Goal: Information Seeking & Learning: Compare options

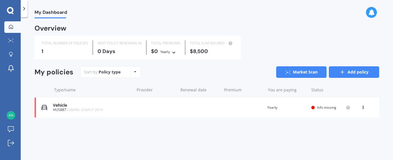
click at [357, 73] on link "Add policy" at bounding box center [354, 72] width 50 height 12
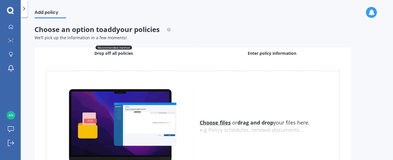
click at [271, 50] on div "Enter policy information" at bounding box center [272, 53] width 158 height 12
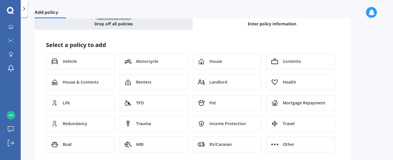
scroll to position [30, 0]
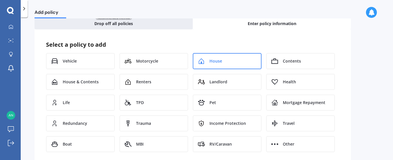
click at [214, 59] on span "House" at bounding box center [215, 61] width 13 height 6
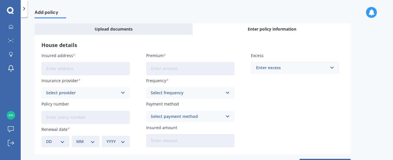
scroll to position [23, 0]
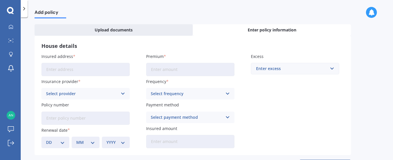
click at [59, 70] on input "Insured address" at bounding box center [85, 69] width 88 height 13
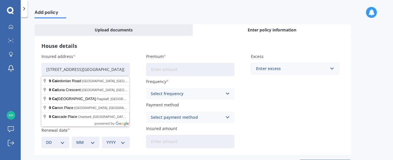
click at [117, 72] on input "[STREET_ADDRESS][GEOGRAPHIC_DATA][STREET_ADDRESS]" at bounding box center [85, 69] width 88 height 13
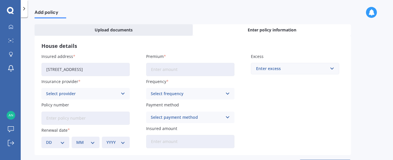
type input "[STREET_ADDRESS]"
click at [87, 92] on div "Select provider" at bounding box center [82, 93] width 72 height 6
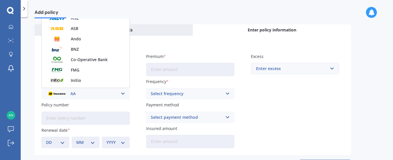
scroll to position [27, 0]
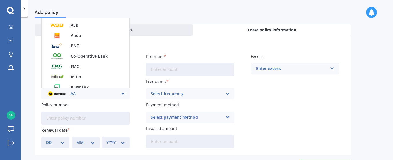
click at [73, 93] on div "AA" at bounding box center [82, 93] width 72 height 6
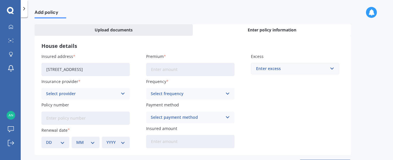
click at [71, 91] on div "Select provider" at bounding box center [82, 93] width 72 height 6
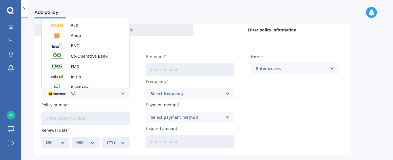
scroll to position [0, 0]
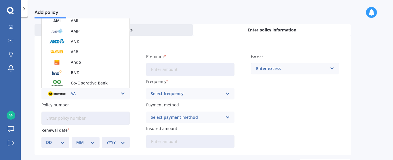
click at [52, 93] on img at bounding box center [56, 93] width 21 height 8
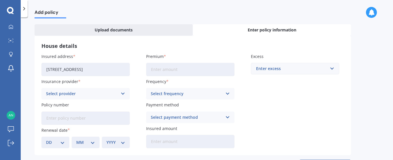
scroll to position [47, 0]
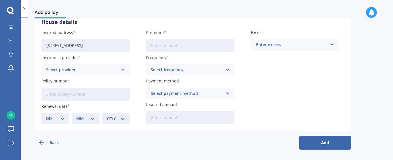
click at [47, 95] on input "Policy number" at bounding box center [85, 93] width 88 height 13
paste input "AHM025947268"
type input "AHM025947268"
click at [54, 116] on select "DD 01 02 03 04 05 06 07 08 09 10 11 12 13 14 15 16 17 18 19 20 21 22 23 24 25 2…" at bounding box center [55, 118] width 19 height 6
select select "17"
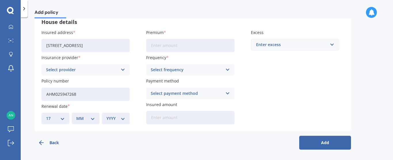
click at [46, 115] on select "DD 01 02 03 04 05 06 07 08 09 10 11 12 13 14 15 16 17 18 19 20 21 22 23 24 25 2…" at bounding box center [55, 118] width 19 height 6
click at [88, 117] on select "MM 01 02 03 04 05 06 07 08 09 10 11 12" at bounding box center [85, 118] width 19 height 6
select select "03"
click at [76, 115] on select "MM 01 02 03 04 05 06 07 08 09 10 11 12" at bounding box center [85, 118] width 19 height 6
click at [112, 119] on select "YYYY 2027 2026 2025 2024 2023 2022 2021 2020 2019 2018 2017 2016 2015 2014 2013…" at bounding box center [115, 118] width 19 height 6
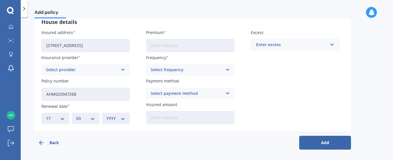
select select "2026"
click at [106, 115] on select "YYYY 2027 2026 2025 2024 2023 2022 2021 2020 2019 2018 2017 2016 2015 2014 2013…" at bounding box center [115, 118] width 19 height 6
click at [177, 47] on input "Premium" at bounding box center [190, 45] width 88 height 13
click at [193, 66] on div "Select frequency" at bounding box center [187, 69] width 72 height 6
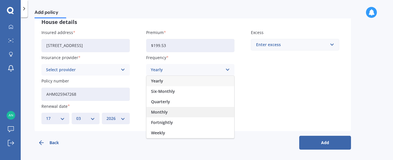
click at [159, 113] on span "Monthly" at bounding box center [159, 112] width 17 height 4
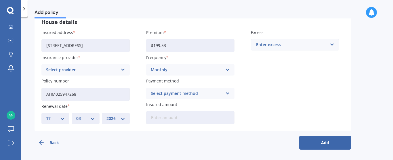
click at [175, 92] on div "Select payment method" at bounding box center [187, 93] width 72 height 6
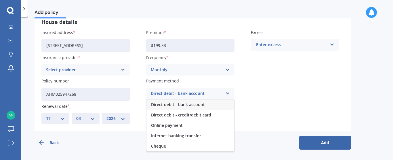
click at [180, 105] on span "Direct debit - bank account" at bounding box center [178, 104] width 54 height 4
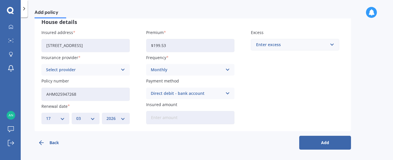
click at [171, 116] on input "Insured amount" at bounding box center [190, 117] width 88 height 13
drag, startPoint x: 166, startPoint y: 45, endPoint x: 146, endPoint y: 46, distance: 20.2
click at [146, 46] on input "$199.53" at bounding box center [190, 45] width 88 height 13
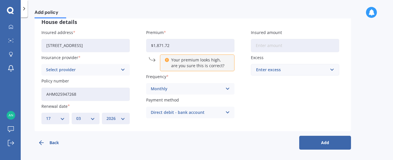
type input "$1,871.72"
click at [137, 61] on div "Insured address [STREET_ADDRESS] Insurance provider Select provider AA AMI AMP …" at bounding box center [192, 76] width 303 height 95
click at [193, 90] on div "Monthly" at bounding box center [187, 88] width 72 height 6
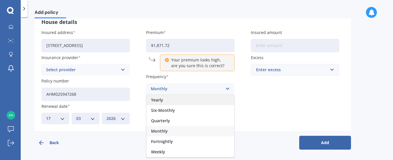
click at [158, 99] on span "Yearly" at bounding box center [157, 100] width 12 height 4
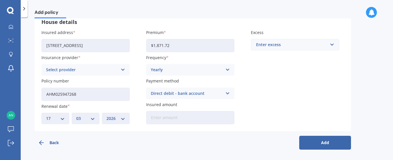
click at [165, 117] on input "Insured amount" at bounding box center [190, 117] width 88 height 13
click at [325, 45] on div "Enter excess" at bounding box center [291, 44] width 71 height 6
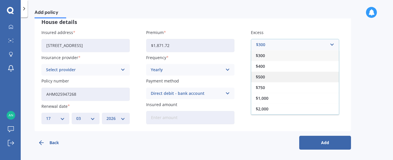
click at [270, 78] on div "$500" at bounding box center [295, 76] width 88 height 11
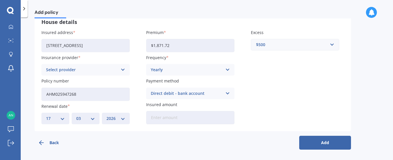
click at [166, 119] on input "Insured amount" at bounding box center [190, 117] width 88 height 13
type input "$651,000"
click at [295, 49] on input "text" at bounding box center [292, 44] width 83 height 11
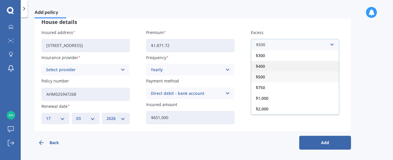
click at [266, 67] on div "$400" at bounding box center [295, 66] width 88 height 11
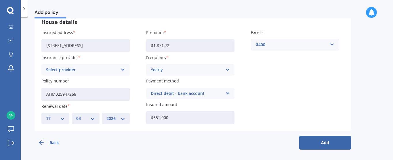
click at [319, 141] on button "Add" at bounding box center [325, 142] width 52 height 14
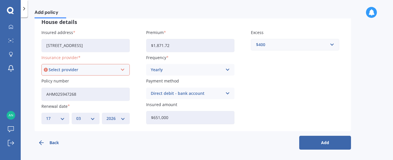
click at [114, 69] on div "Select provider" at bounding box center [83, 69] width 69 height 6
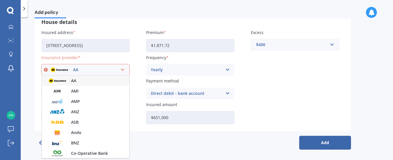
click at [72, 80] on span "AA" at bounding box center [73, 81] width 5 height 4
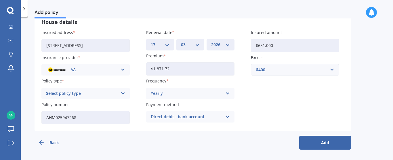
click at [322, 144] on button "Add" at bounding box center [325, 142] width 52 height 14
click at [110, 93] on div "Select policy type" at bounding box center [83, 93] width 69 height 6
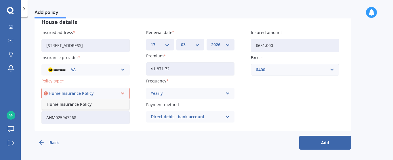
click at [71, 106] on span "Home Insurance Policy" at bounding box center [69, 104] width 45 height 4
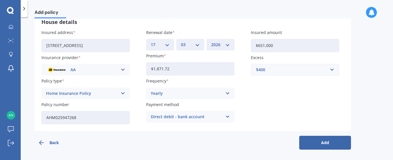
click at [327, 144] on button "Add" at bounding box center [325, 142] width 52 height 14
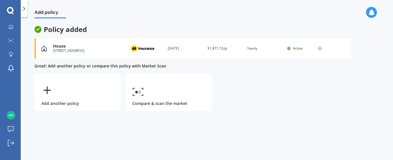
scroll to position [0, 0]
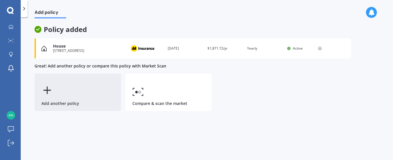
click at [43, 93] on icon at bounding box center [47, 90] width 12 height 12
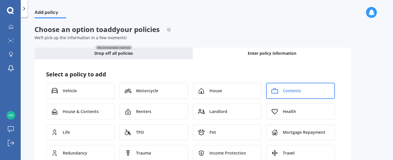
click at [297, 88] on span "Contents" at bounding box center [292, 91] width 18 height 6
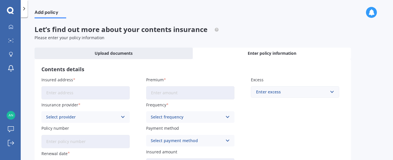
click at [64, 93] on input "Insured address" at bounding box center [85, 92] width 88 height 13
type input "[STREET_ADDRESS][GEOGRAPHIC_DATA][STREET_ADDRESS]"
click at [86, 116] on div "Select provider" at bounding box center [82, 117] width 72 height 6
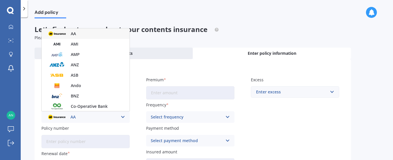
click at [72, 115] on div "AA" at bounding box center [82, 117] width 72 height 6
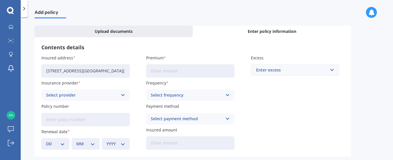
scroll to position [47, 0]
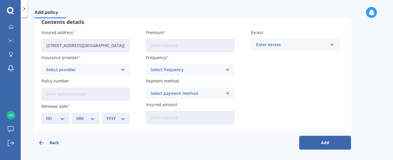
click at [62, 95] on input "Policy number" at bounding box center [85, 93] width 88 height 13
type input "AHM025947268"
click at [58, 117] on select "DD 01 02 03 04 05 06 07 08 09 10 11 12 13 14 15 16 17 18 19 20 21 22 23 24 25 2…" at bounding box center [55, 118] width 19 height 6
click at [53, 117] on select "DD 01 02 03 04 05 06 07 08 09 10 11 12 13 14 15 16 17 18 19 20 21 22 23 24 25 2…" at bounding box center [55, 118] width 19 height 6
select select "17"
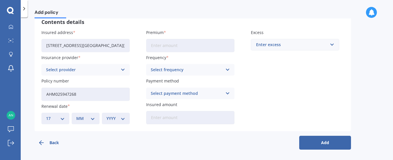
click at [46, 115] on select "DD 01 02 03 04 05 06 07 08 09 10 11 12 13 14 15 16 17 18 19 20 21 22 23 24 25 2…" at bounding box center [55, 118] width 19 height 6
click at [89, 119] on select "MM 01 02 03 04 05 06 07 08 09 10 11 12" at bounding box center [85, 118] width 19 height 6
select select "03"
click at [76, 115] on select "MM 01 02 03 04 05 06 07 08 09 10 11 12" at bounding box center [85, 118] width 19 height 6
click at [125, 119] on select "YYYY 2027 2026 2025 2024 2023 2022 2021 2020 2019 2018 2017 2016 2015 2014 2013…" at bounding box center [115, 118] width 19 height 6
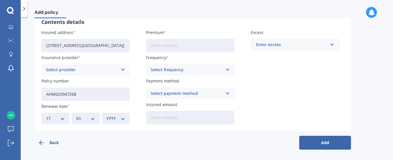
select select "2026"
click at [106, 115] on select "YYYY 2027 2026 2025 2024 2023 2022 2021 2020 2019 2018 2017 2016 2015 2014 2013…" at bounding box center [115, 118] width 19 height 6
click at [164, 50] on input "Premium" at bounding box center [190, 45] width 88 height 13
type input "$5.00"
type input "$522.59"
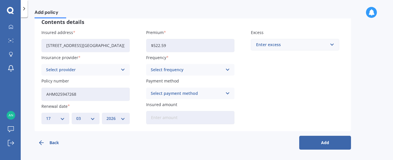
click at [212, 73] on div "Select frequency" at bounding box center [187, 69] width 72 height 6
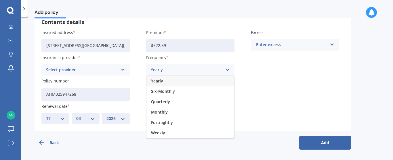
click at [165, 83] on div "Yearly" at bounding box center [190, 81] width 88 height 10
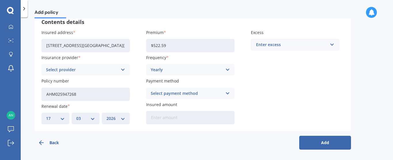
click at [180, 95] on div "Select payment method" at bounding box center [187, 93] width 72 height 6
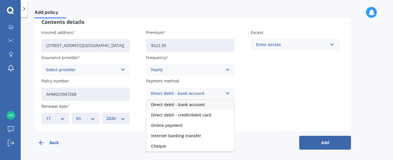
click at [174, 105] on span "Direct debit - bank account" at bounding box center [178, 104] width 54 height 4
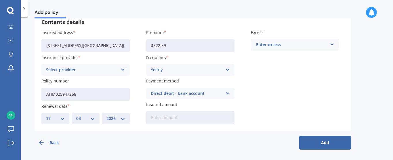
click at [164, 118] on input "Insured amount" at bounding box center [190, 117] width 88 height 13
type input "$59,200"
click at [286, 45] on div "Enter excess" at bounding box center [291, 44] width 71 height 6
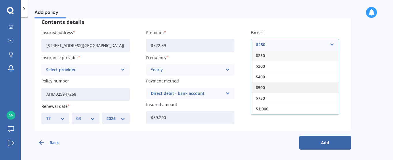
click at [293, 85] on div "$500" at bounding box center [295, 87] width 88 height 11
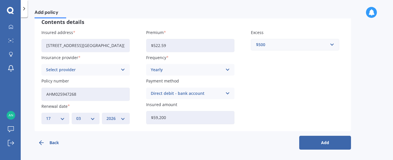
click at [323, 139] on button "Add" at bounding box center [325, 142] width 52 height 14
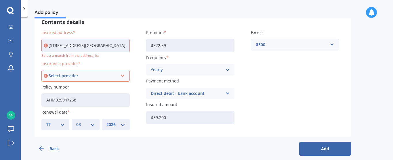
click at [107, 41] on input "[STREET_ADDRESS][GEOGRAPHIC_DATA][STREET_ADDRESS]" at bounding box center [85, 45] width 88 height 13
drag, startPoint x: 126, startPoint y: 46, endPoint x: 33, endPoint y: 43, distance: 92.7
click at [33, 43] on div "Add policy Let’s find out more about your contents insurance Please enter your …" at bounding box center [207, 89] width 372 height 142
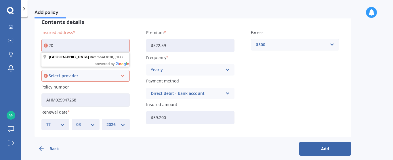
type input "0"
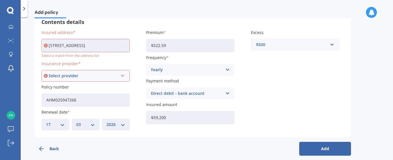
type input "[STREET_ADDRESS]"
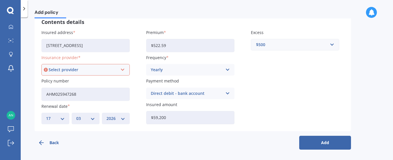
click at [60, 68] on div "Select provider" at bounding box center [83, 69] width 69 height 6
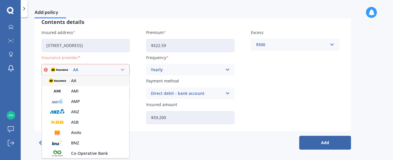
click at [73, 81] on span "AA" at bounding box center [73, 81] width 5 height 4
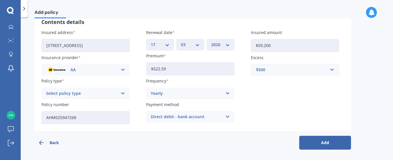
click at [324, 143] on button "Add" at bounding box center [325, 142] width 52 height 14
click at [103, 92] on div "Select policy type" at bounding box center [83, 93] width 69 height 6
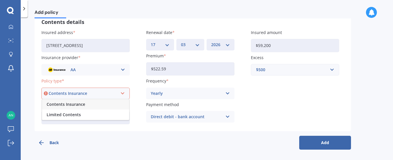
click at [78, 104] on span "Contents Insurance" at bounding box center [66, 104] width 39 height 4
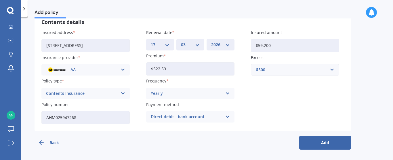
click at [332, 142] on button "Add" at bounding box center [325, 142] width 52 height 14
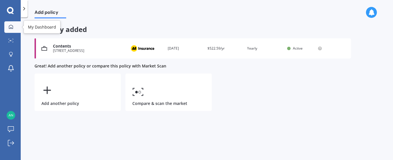
click at [15, 23] on link "My Dashboard" at bounding box center [12, 27] width 16 height 12
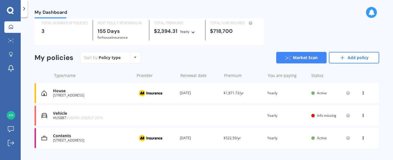
scroll to position [33, 0]
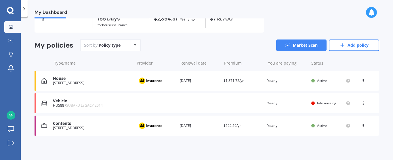
click at [62, 102] on div "Vehicle" at bounding box center [92, 100] width 79 height 5
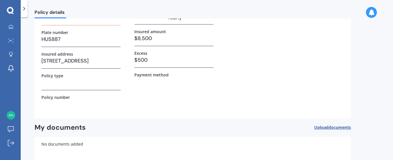
scroll to position [50, 0]
click at [11, 13] on icon at bounding box center [10, 10] width 7 height 7
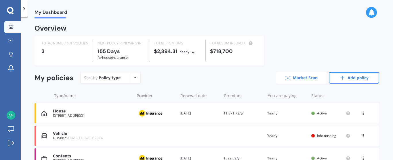
click at [289, 82] on link "Market Scan" at bounding box center [301, 78] width 50 height 12
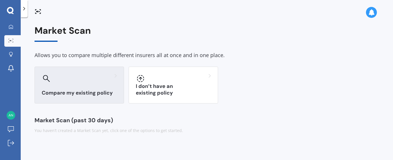
click at [55, 81] on div at bounding box center [79, 78] width 75 height 9
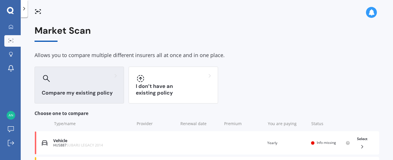
scroll to position [87, 0]
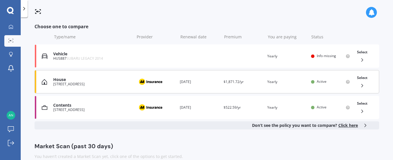
click at [362, 86] on icon at bounding box center [362, 86] width 6 height 6
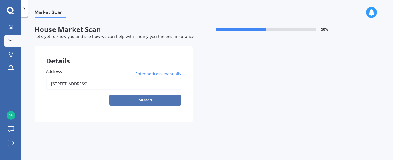
click at [150, 101] on button "Search" at bounding box center [145, 99] width 72 height 11
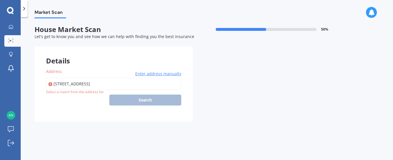
type input "[STREET_ADDRESS]"
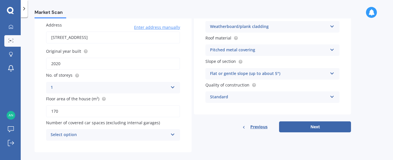
scroll to position [54, 0]
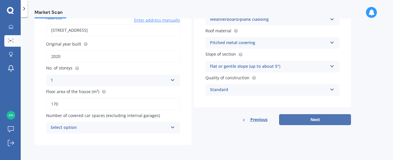
click at [312, 123] on button "Next" at bounding box center [315, 119] width 72 height 11
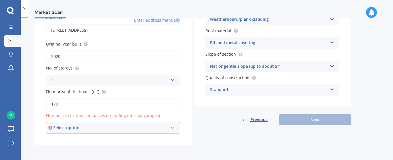
click at [146, 126] on div "Select option" at bounding box center [110, 127] width 114 height 6
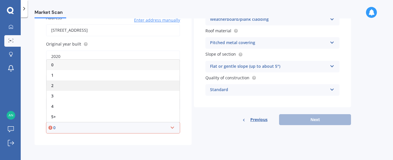
click at [105, 85] on div "2" at bounding box center [113, 85] width 133 height 10
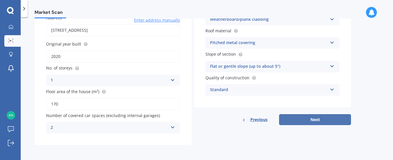
click at [322, 120] on button "Next" at bounding box center [315, 119] width 72 height 11
select select "23"
select select "08"
select select "1967"
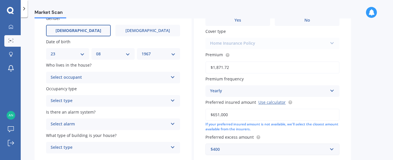
scroll to position [57, 0]
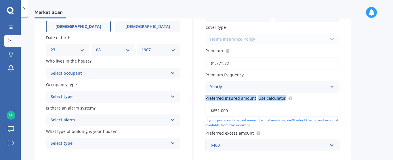
drag, startPoint x: 385, startPoint y: 86, endPoint x: 384, endPoint y: 103, distance: 17.0
click at [384, 103] on div "Market Scan House Market Scan 70 % Let's get to know you and see how we can hel…" at bounding box center [207, 89] width 372 height 142
click at [152, 74] on div "Select occupant" at bounding box center [109, 73] width 117 height 7
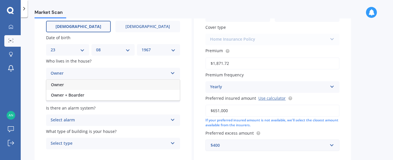
click at [79, 83] on div "Owner" at bounding box center [112, 84] width 133 height 10
click at [96, 96] on div "Select type" at bounding box center [109, 96] width 117 height 7
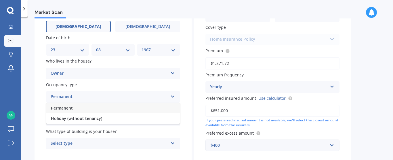
click at [73, 108] on div "Permanent" at bounding box center [112, 108] width 133 height 10
click at [83, 118] on div "Select alarm" at bounding box center [109, 120] width 117 height 7
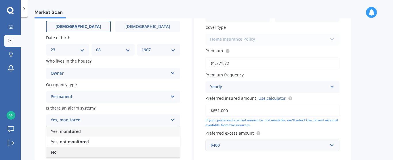
click at [52, 154] on span "No" at bounding box center [54, 151] width 6 height 5
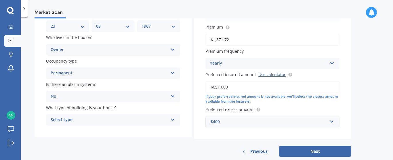
scroll to position [92, 0]
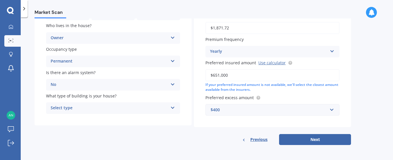
click at [79, 107] on div "Select type" at bounding box center [109, 107] width 117 height 7
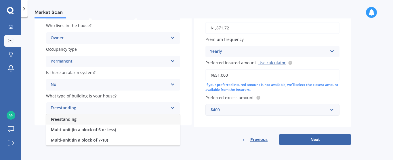
click at [70, 119] on span "Freestanding" at bounding box center [64, 118] width 26 height 5
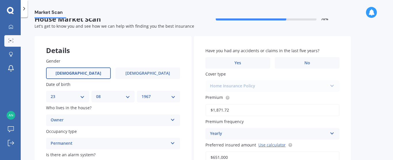
scroll to position [0, 0]
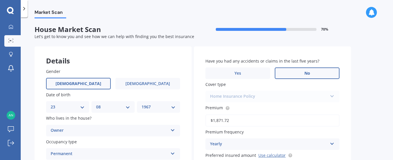
click at [312, 75] on label "No" at bounding box center [307, 73] width 65 height 12
click at [0, 0] on input "No" at bounding box center [0, 0] width 0 height 0
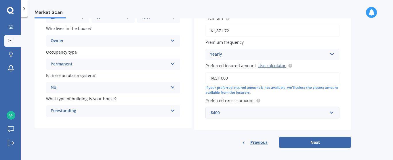
scroll to position [92, 0]
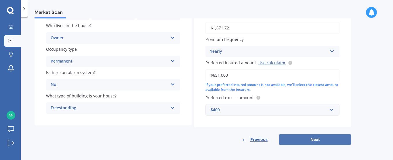
click at [316, 140] on button "Next" at bounding box center [315, 139] width 72 height 11
select select "23"
select select "08"
select select "1967"
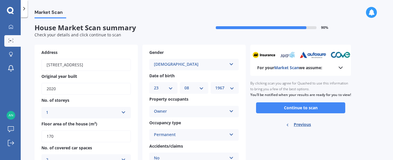
scroll to position [0, 0]
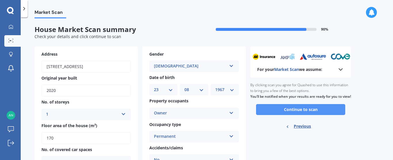
click at [299, 112] on button "Continue to scan" at bounding box center [300, 109] width 89 height 11
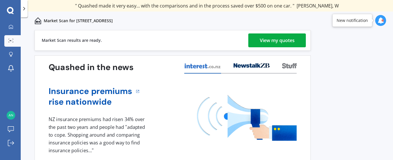
click at [270, 39] on div "View my quotes" at bounding box center [277, 40] width 35 height 14
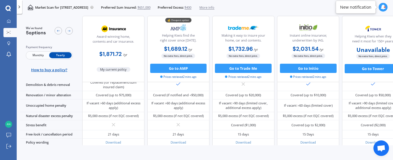
scroll to position [292, 0]
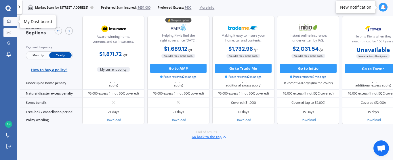
click at [9, 22] on icon at bounding box center [9, 21] width 4 height 4
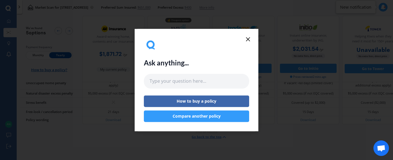
click at [193, 117] on button "Compare another policy" at bounding box center [196, 116] width 105 height 12
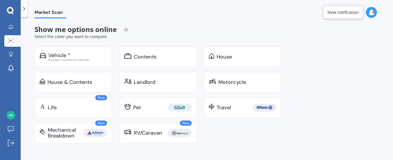
scroll to position [1, 0]
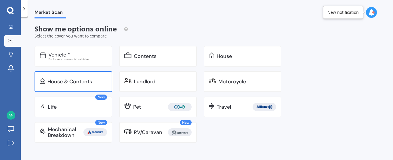
click at [64, 83] on div "House & Contents" at bounding box center [69, 82] width 45 height 6
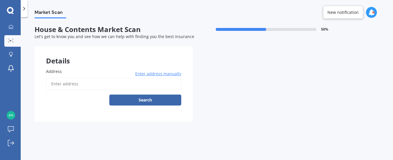
click at [66, 81] on input "Address" at bounding box center [113, 84] width 135 height 12
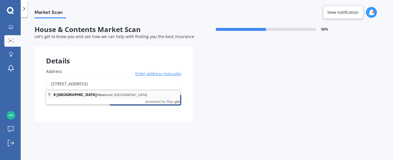
type input "[STREET_ADDRESS]"
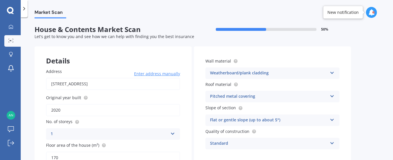
scroll to position [54, 0]
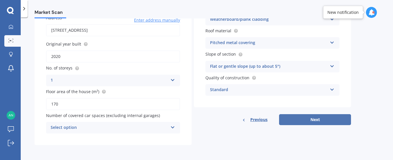
click at [319, 117] on button "Next" at bounding box center [315, 119] width 72 height 11
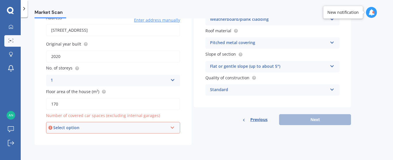
click at [122, 127] on div "Select option" at bounding box center [110, 127] width 114 height 6
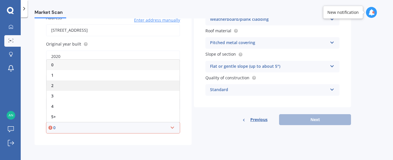
click at [70, 87] on div "2" at bounding box center [113, 85] width 133 height 10
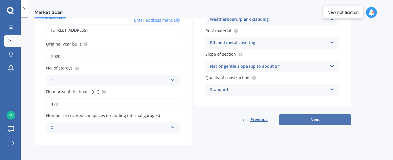
click at [323, 118] on button "Next" at bounding box center [315, 119] width 72 height 11
select select "23"
select select "08"
select select "1967"
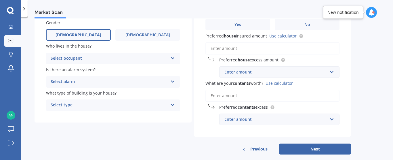
scroll to position [65, 0]
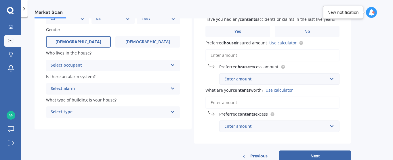
click at [123, 64] on div "Select occupant" at bounding box center [109, 65] width 117 height 7
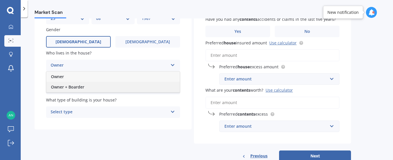
click at [69, 86] on span "Owner + Boarder" at bounding box center [67, 86] width 33 height 5
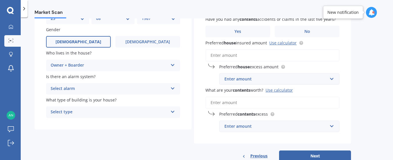
click at [76, 63] on div "Owner + Boarder" at bounding box center [109, 65] width 117 height 7
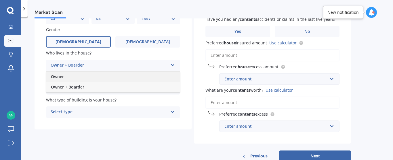
click at [60, 77] on span "Owner" at bounding box center [57, 76] width 13 height 5
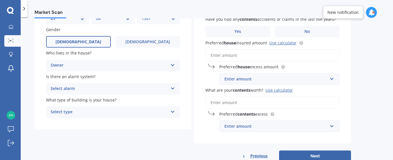
click at [73, 89] on div "Select alarm" at bounding box center [109, 88] width 117 height 7
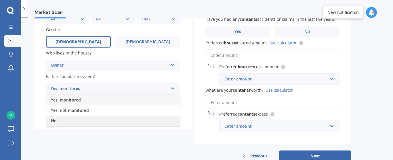
click at [59, 119] on div "No" at bounding box center [112, 120] width 133 height 10
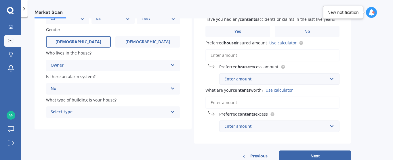
click at [65, 110] on div "Select type" at bounding box center [109, 111] width 117 height 7
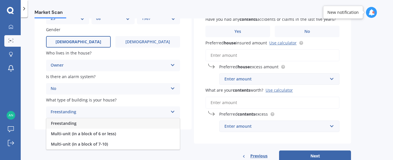
click at [63, 126] on div "Freestanding" at bounding box center [112, 123] width 133 height 10
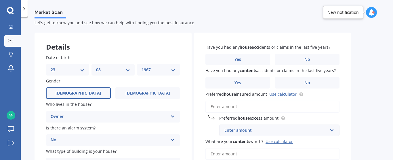
scroll to position [14, 0]
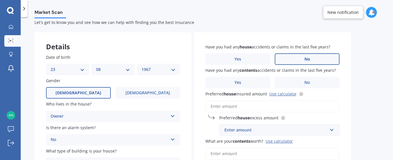
click at [311, 58] on label "No" at bounding box center [307, 59] width 65 height 12
click at [0, 0] on input "No" at bounding box center [0, 0] width 0 height 0
click at [307, 81] on span "No" at bounding box center [307, 82] width 6 height 5
click at [0, 0] on input "No" at bounding box center [0, 0] width 0 height 0
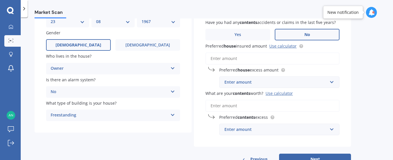
scroll to position [64, 0]
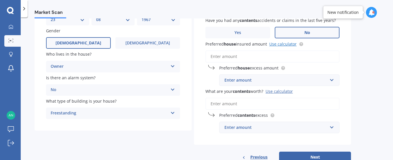
click at [280, 43] on link "Use calculator" at bounding box center [282, 43] width 27 height 5
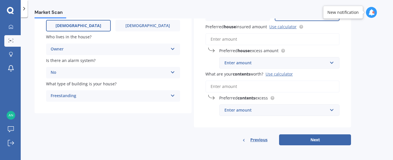
scroll to position [81, 0]
click at [253, 41] on input "Preferred house insured amount Use calculator" at bounding box center [272, 39] width 134 height 12
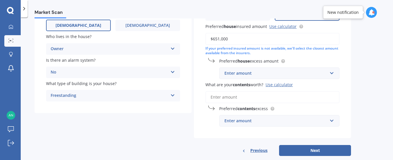
type input "$651,000"
click at [264, 76] on div "Enter amount" at bounding box center [275, 73] width 103 height 6
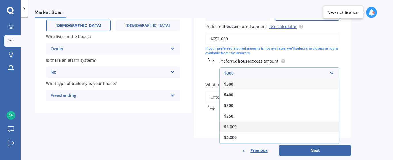
click at [231, 126] on span "$1,000" at bounding box center [230, 126] width 13 height 5
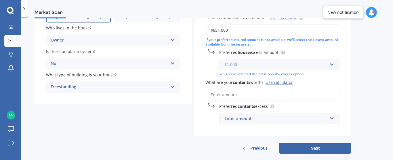
scroll to position [99, 0]
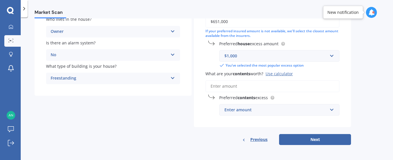
click at [233, 85] on input "What are your contents worth? Use calculator" at bounding box center [272, 86] width 134 height 12
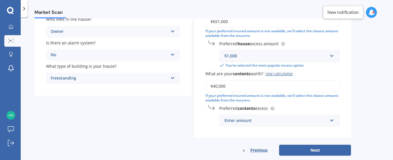
click at [182, 112] on div "Details Date of birth DD 01 02 03 04 05 06 07 08 09 10 11 12 13 14 15 16 17 18 …" at bounding box center [193, 52] width 316 height 208
click at [215, 83] on input "$40,000" at bounding box center [272, 86] width 134 height 12
click at [183, 103] on div "Details Date of birth DD 01 02 03 04 05 06 07 08 09 10 11 12 13 14 15 16 17 18 …" at bounding box center [193, 52] width 316 height 208
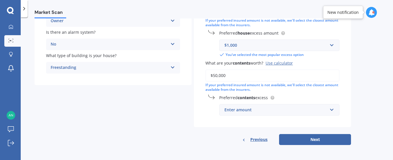
drag, startPoint x: 238, startPoint y: 74, endPoint x: 167, endPoint y: 75, distance: 70.8
click at [167, 75] on div "Details Date of birth DD 01 02 03 04 05 06 07 08 09 10 11 12 13 14 15 16 17 18 …" at bounding box center [193, 41] width 316 height 208
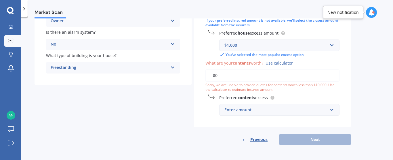
type input "$0"
click at [233, 110] on div "Enter amount" at bounding box center [275, 109] width 103 height 6
type input "50000"
click at [185, 112] on div "Details Date of birth DD 01 02 03 04 05 06 07 08 09 10 11 12 13 14 15 16 17 18 …" at bounding box center [193, 41] width 316 height 208
click at [318, 140] on div "Previous Next" at bounding box center [272, 139] width 157 height 11
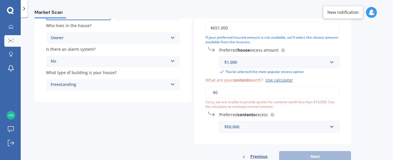
scroll to position [93, 0]
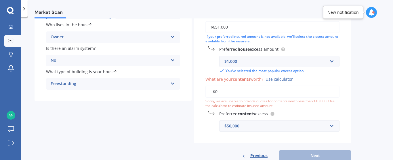
click at [228, 95] on input "$0" at bounding box center [272, 91] width 134 height 12
drag, startPoint x: 228, startPoint y: 95, endPoint x: 208, endPoint y: 91, distance: 21.1
click at [208, 91] on input "$0" at bounding box center [272, 91] width 134 height 12
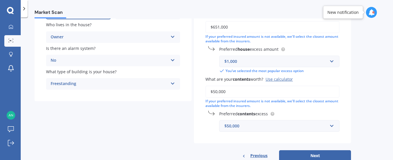
type input "$50,000"
click at [242, 127] on div "$50,000" at bounding box center [275, 126] width 103 height 6
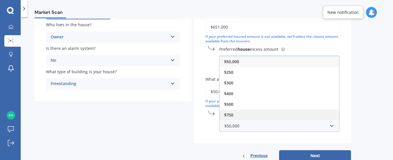
click at [229, 114] on span "$750" at bounding box center [228, 114] width 9 height 5
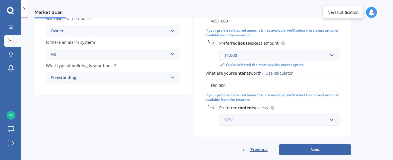
scroll to position [109, 0]
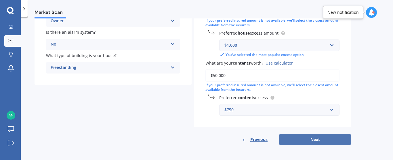
click at [316, 142] on button "Next" at bounding box center [315, 139] width 72 height 11
select select "23"
select select "08"
select select "1967"
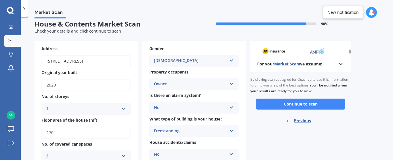
scroll to position [0, 0]
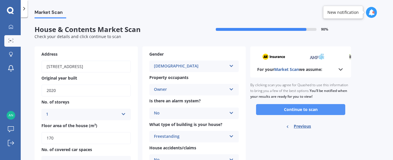
click at [298, 108] on button "Continue to scan" at bounding box center [300, 109] width 89 height 11
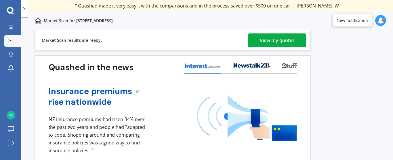
click at [272, 43] on div "View my quotes" at bounding box center [277, 40] width 35 height 14
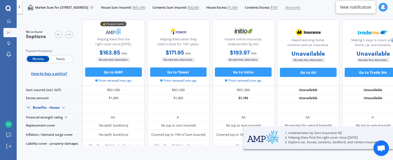
scroll to position [0, 16]
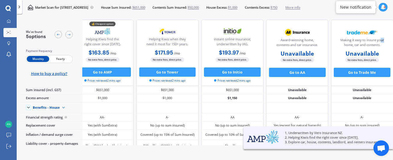
drag, startPoint x: 390, startPoint y: 42, endPoint x: 391, endPoint y: 25, distance: 17.0
click at [391, 25] on div "We've found 5 options Payment frequency Monthly Yearly How to buy a policy? 💰 C…" at bounding box center [206, 80] width 373 height 129
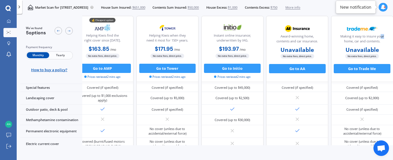
scroll to position [292, 16]
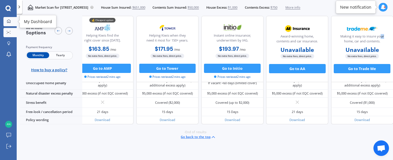
click at [9, 21] on icon at bounding box center [9, 21] width 4 height 4
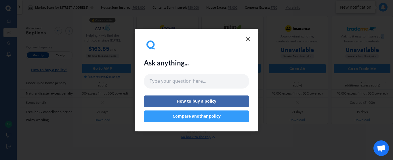
click at [206, 116] on button "Compare another policy" at bounding box center [196, 116] width 105 height 12
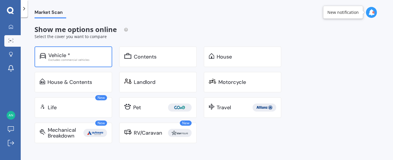
click at [52, 59] on div "Excludes commercial vehicles" at bounding box center [77, 59] width 59 height 3
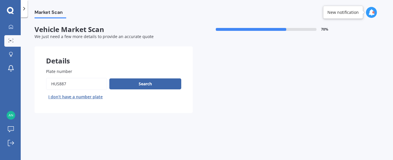
drag, startPoint x: 73, startPoint y: 85, endPoint x: 33, endPoint y: 82, distance: 40.1
click at [33, 82] on div "Market Scan Vehicle Market Scan 70 % We just need a few more details to provide…" at bounding box center [207, 89] width 372 height 142
type input "PEY523"
click at [144, 86] on button "Search" at bounding box center [145, 83] width 72 height 11
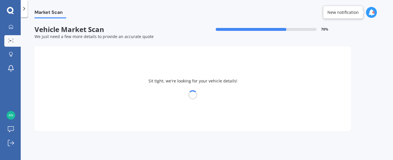
select select "TOYOTA"
select select "COROLLA"
select select "23"
select select "08"
select select "1967"
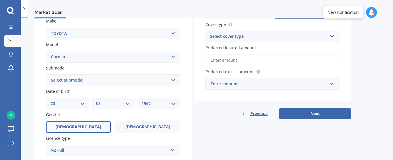
scroll to position [112, 0]
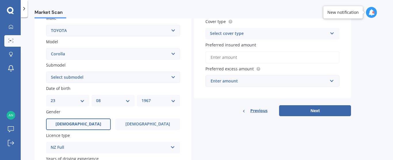
click at [100, 74] on select "Select submodel (All other) Axio Diesel [PERSON_NAME] 2WD [PERSON_NAME] 4WD FXG…" at bounding box center [113, 77] width 134 height 12
select select "HYBRID"
click at [46, 71] on select "Select submodel (All other) Axio Diesel [PERSON_NAME] 2WD [PERSON_NAME] 4WD FXG…" at bounding box center [113, 77] width 134 height 12
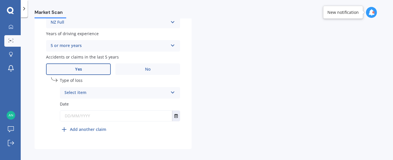
scroll to position [241, 0]
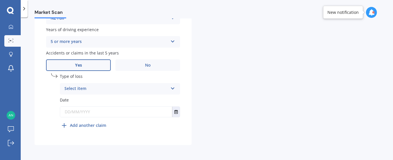
click at [154, 89] on div "Select item" at bounding box center [116, 88] width 104 height 7
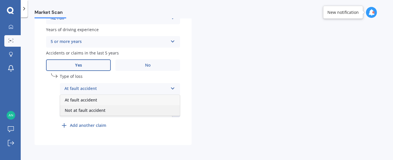
click at [95, 111] on span "Not at fault accident" at bounding box center [85, 109] width 41 height 5
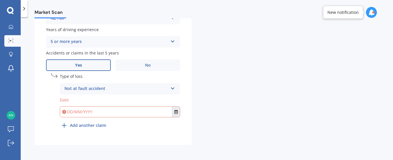
click at [178, 111] on icon "Select date" at bounding box center [175, 112] width 3 height 4
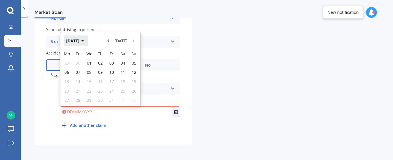
click at [84, 40] on icon "button" at bounding box center [82, 41] width 3 height 4
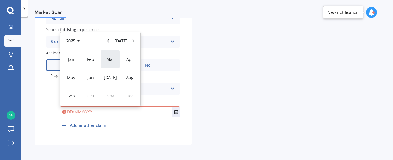
click at [111, 58] on span "Mar" at bounding box center [110, 58] width 8 height 5
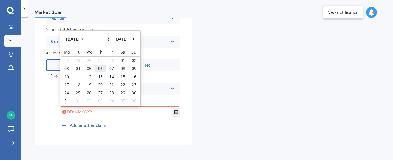
click at [100, 68] on span "06" at bounding box center [100, 68] width 5 height 5
type input "[DATE]"
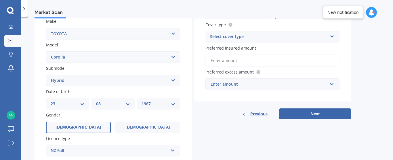
scroll to position [112, 0]
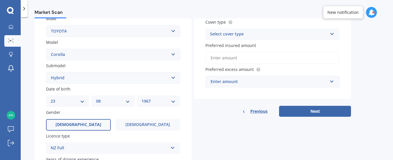
click at [289, 31] on div "Select cover type" at bounding box center [268, 34] width 117 height 7
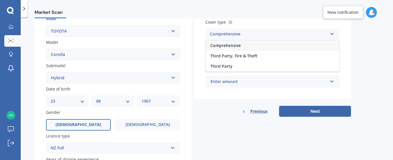
click at [258, 43] on div "Comprehensive" at bounding box center [272, 45] width 133 height 10
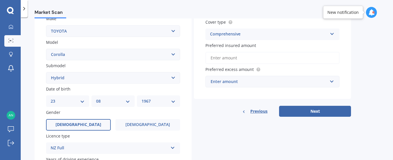
click at [228, 56] on input "Preferred insured amount" at bounding box center [272, 58] width 134 height 12
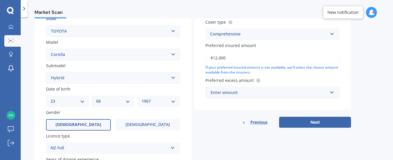
type input "$12,000"
click at [240, 99] on div "Vehicle is parked at [STREET_ADDRESS] Enter address manually Is your vehicle on…" at bounding box center [272, 21] width 157 height 175
click at [238, 92] on div "Enter amount" at bounding box center [269, 92] width 117 height 6
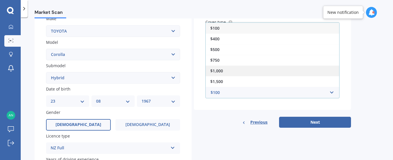
click at [223, 69] on div "$1,000" at bounding box center [272, 70] width 133 height 11
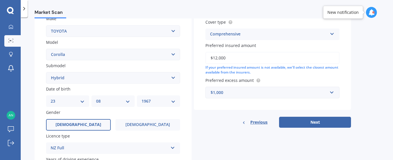
click at [278, 92] on div "$1,000" at bounding box center [269, 92] width 117 height 6
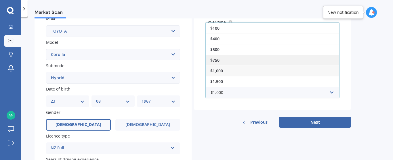
click at [228, 60] on div "$750" at bounding box center [272, 60] width 133 height 11
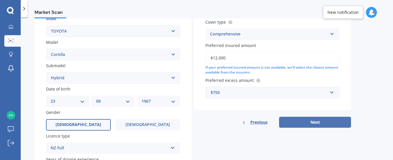
click at [310, 121] on button "Next" at bounding box center [315, 122] width 72 height 11
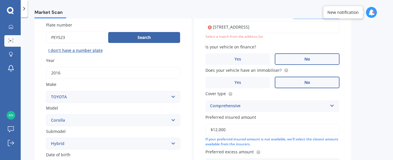
scroll to position [39, 0]
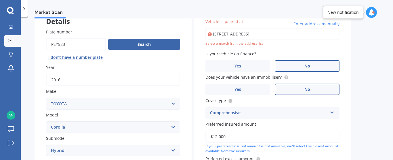
type input "[STREET_ADDRESS]"
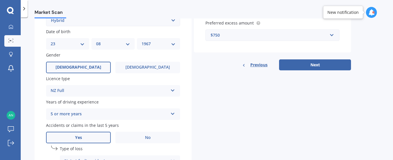
scroll to position [168, 0]
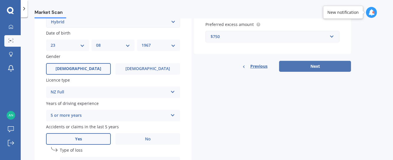
click at [315, 61] on button "Next" at bounding box center [315, 66] width 72 height 11
select select "23"
select select "08"
select select "1967"
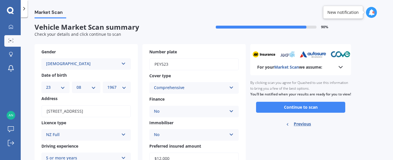
scroll to position [0, 0]
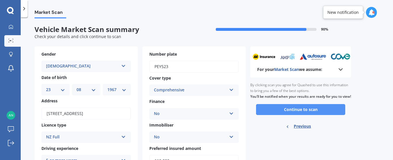
click at [298, 115] on button "Continue to scan" at bounding box center [300, 109] width 89 height 11
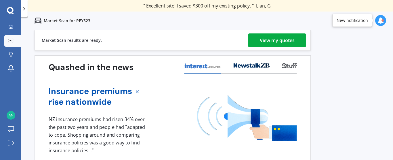
click at [276, 43] on div "View my quotes" at bounding box center [277, 40] width 35 height 14
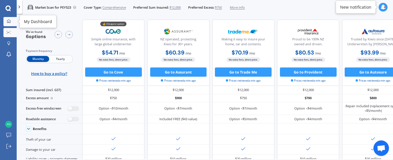
click at [8, 22] on icon at bounding box center [8, 21] width 3 height 3
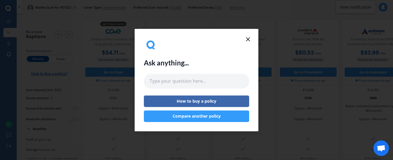
click at [204, 114] on button "Compare another policy" at bounding box center [196, 116] width 105 height 12
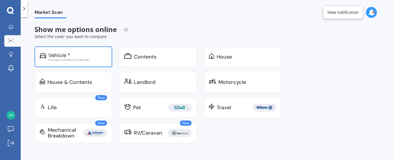
click at [58, 52] on div "Vehicle *" at bounding box center [59, 55] width 22 height 6
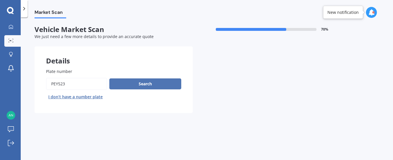
click at [150, 81] on button "Search" at bounding box center [145, 83] width 72 height 11
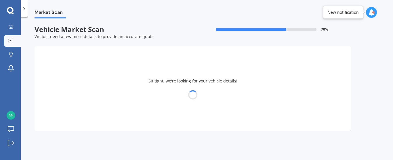
select select "TOYOTA"
select select "COROLLA"
select select "23"
select select "08"
select select "1967"
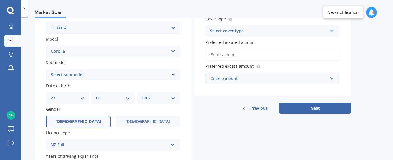
scroll to position [116, 0]
click at [95, 81] on div "Plate number Search I don’t have a number plate Year [DATE] Make Select make AC…" at bounding box center [113, 105] width 157 height 329
click at [94, 76] on select "Select submodel (All other) Axio Diesel [PERSON_NAME] 2WD [PERSON_NAME] 4WD FXG…" at bounding box center [113, 74] width 134 height 12
select select "HYBRID"
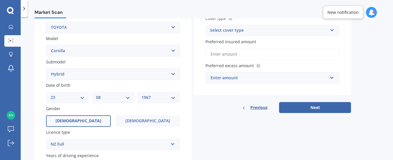
click at [46, 68] on select "Select submodel (All other) Axio Diesel [PERSON_NAME] 2WD [PERSON_NAME] 4WD FXG…" at bounding box center [113, 74] width 134 height 12
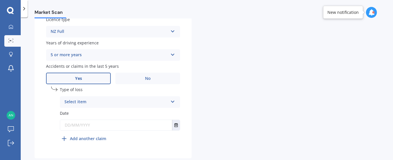
scroll to position [241, 0]
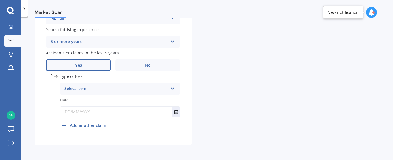
click at [129, 86] on div "Select item" at bounding box center [116, 88] width 104 height 7
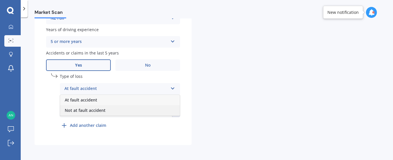
click at [110, 106] on div "Not at fault accident" at bounding box center [120, 110] width 120 height 10
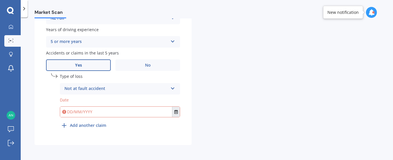
click at [176, 109] on button "Select date" at bounding box center [176, 111] width 8 height 10
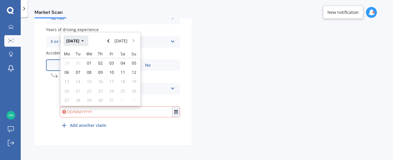
click at [75, 39] on button "[DATE]" at bounding box center [76, 40] width 25 height 10
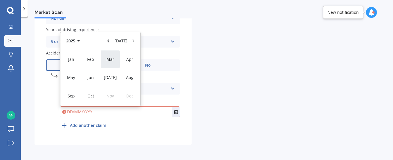
click at [111, 58] on span "Mar" at bounding box center [110, 58] width 8 height 5
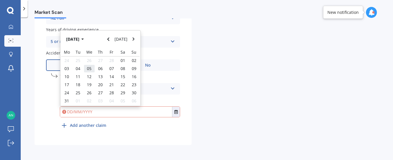
click at [89, 68] on span "05" at bounding box center [89, 68] width 5 height 5
type input "[DATE]"
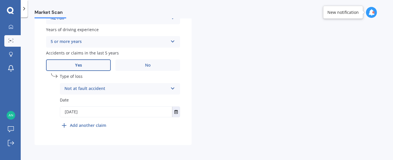
click at [66, 126] on icon at bounding box center [64, 125] width 7 height 7
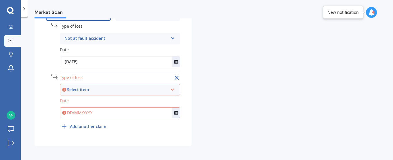
scroll to position [292, 0]
click at [151, 85] on div "Select item" at bounding box center [117, 88] width 101 height 6
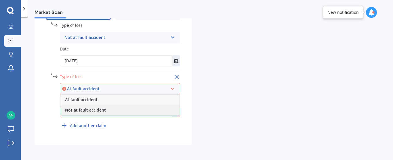
click at [88, 107] on span "Not at fault accident" at bounding box center [85, 109] width 41 height 5
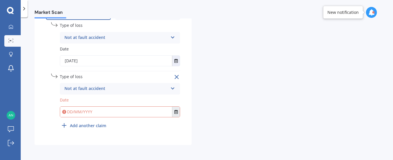
click at [175, 112] on icon "Select date" at bounding box center [175, 112] width 3 height 4
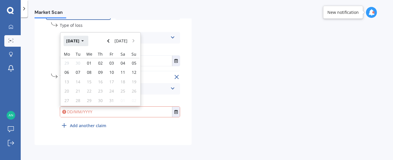
click at [74, 40] on button "[DATE]" at bounding box center [76, 41] width 25 height 10
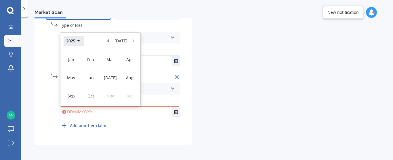
click at [71, 41] on button "2025" at bounding box center [74, 41] width 21 height 10
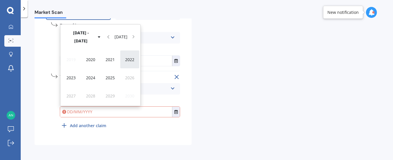
click at [125, 60] on span "2022" at bounding box center [129, 59] width 9 height 5
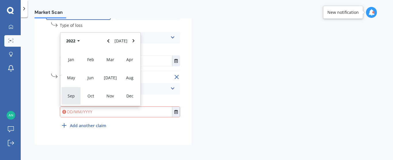
click at [72, 93] on div "Sep" at bounding box center [71, 96] width 20 height 18
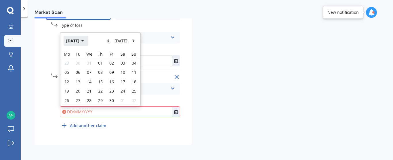
click at [74, 41] on button "[DATE]" at bounding box center [76, 41] width 25 height 10
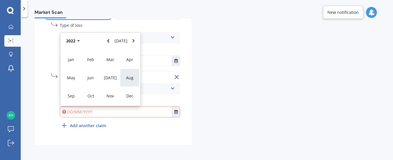
click at [131, 80] on span "Aug" at bounding box center [129, 77] width 7 height 5
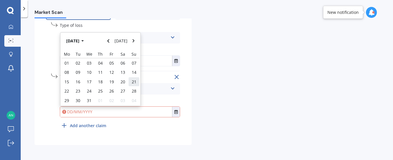
click at [132, 82] on span "21" at bounding box center [134, 81] width 5 height 5
type input "[DATE]"
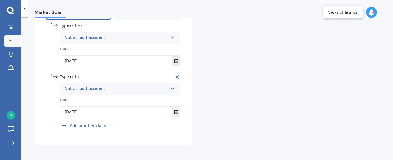
click at [174, 62] on button "Select date" at bounding box center [176, 61] width 8 height 10
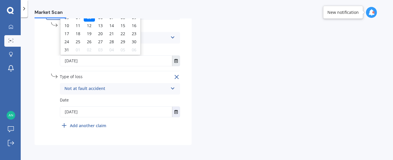
scroll to position [198, 0]
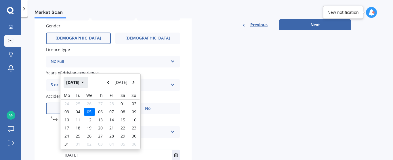
click at [82, 82] on button "[DATE]" at bounding box center [76, 82] width 25 height 10
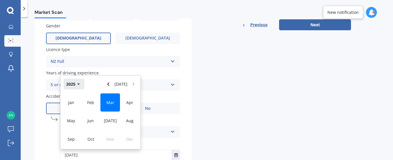
click at [77, 83] on button "2025" at bounding box center [74, 84] width 21 height 10
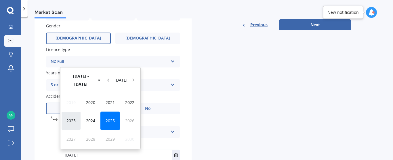
click at [69, 122] on span "2023" at bounding box center [70, 120] width 9 height 5
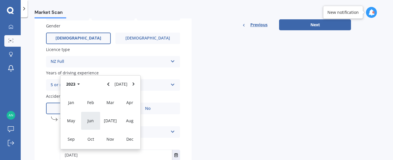
click at [93, 121] on span "Jun" at bounding box center [90, 120] width 6 height 5
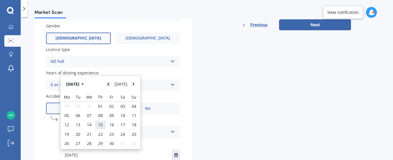
click at [99, 123] on span "15" at bounding box center [100, 124] width 5 height 5
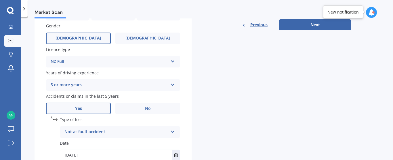
type input "[DATE]"
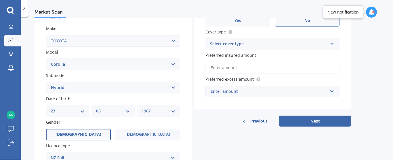
scroll to position [103, 0]
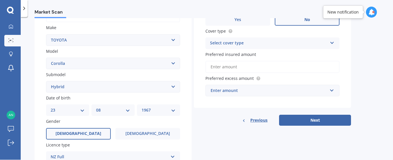
click at [251, 43] on div "Select cover type" at bounding box center [268, 43] width 117 height 7
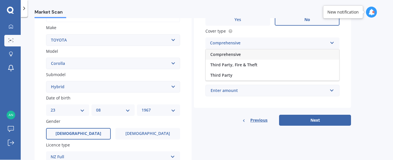
click at [232, 55] on span "Comprehensive" at bounding box center [225, 53] width 30 height 5
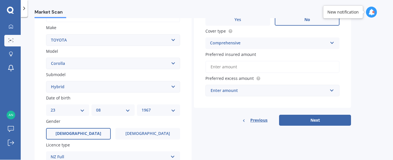
click at [227, 65] on input "Preferred insured amount" at bounding box center [272, 67] width 134 height 12
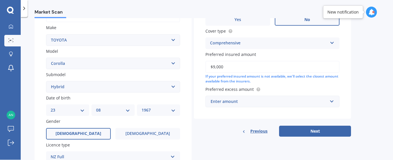
type input "$9,000"
click at [246, 100] on div "Enter amount" at bounding box center [269, 101] width 117 height 6
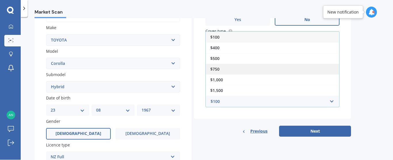
click at [223, 70] on div "$750" at bounding box center [272, 69] width 133 height 11
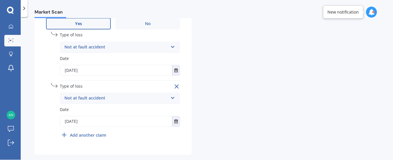
scroll to position [292, 0]
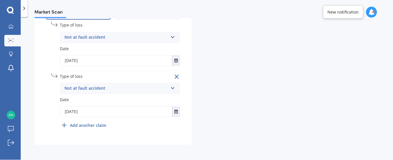
click at [81, 123] on b "Add another claim" at bounding box center [88, 125] width 36 height 6
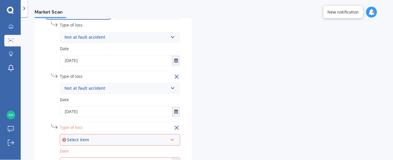
click at [178, 125] on icon at bounding box center [176, 127] width 7 height 7
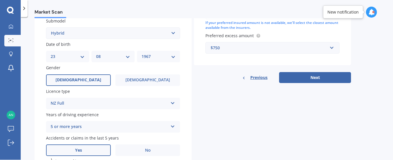
scroll to position [152, 0]
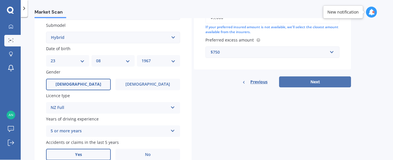
click at [315, 81] on button "Next" at bounding box center [315, 81] width 72 height 11
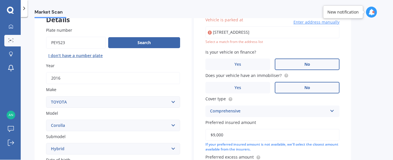
scroll to position [39, 0]
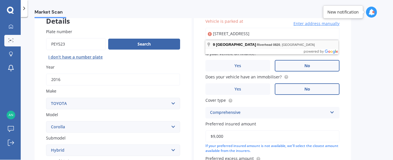
type input "[STREET_ADDRESS]"
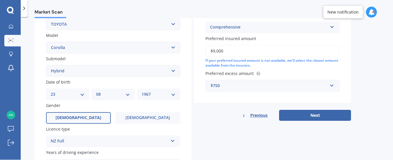
scroll to position [132, 0]
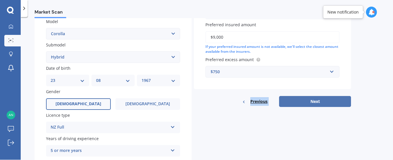
drag, startPoint x: 390, startPoint y: 90, endPoint x: 314, endPoint y: 102, distance: 76.6
click at [314, 102] on div "Market Scan Vehicle Market Scan 70 % We just need a few more details to provide…" at bounding box center [207, 89] width 372 height 142
click at [314, 102] on button "Next" at bounding box center [315, 101] width 72 height 11
select select "23"
select select "08"
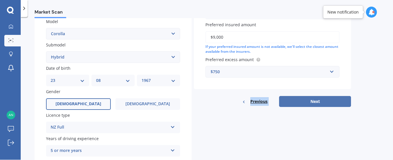
select select "1967"
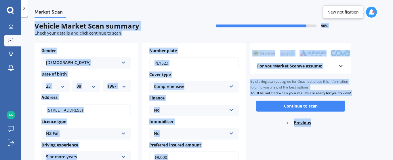
scroll to position [0, 0]
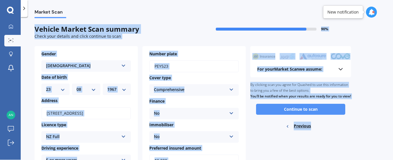
click at [299, 114] on button "Continue to scan" at bounding box center [300, 109] width 89 height 11
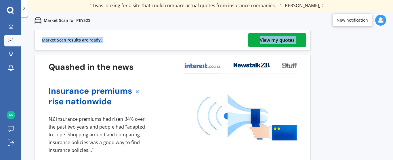
click at [273, 39] on div "View my quotes" at bounding box center [277, 40] width 35 height 14
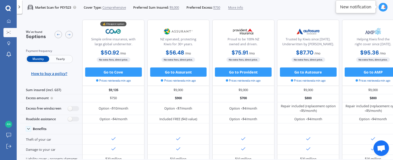
click at [270, 7] on div "Market Scan for PEY523 Cover Type: Comprehensive Preferred Sum Insured: $9,000 …" at bounding box center [205, 7] width 376 height 15
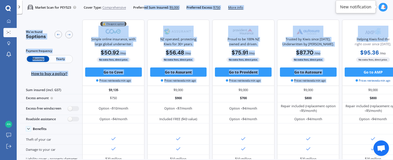
drag, startPoint x: 388, startPoint y: 40, endPoint x: 145, endPoint y: -50, distance: 258.5
click at [145, 0] on html "We are experiencing high volume of Market Scans . Just a heads up we will have …" at bounding box center [196, 80] width 393 height 160
click at [5, 24] on link "My Dashboard" at bounding box center [9, 21] width 13 height 9
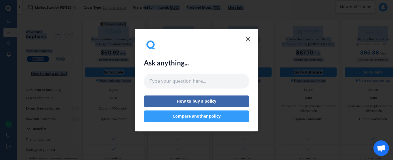
click at [193, 116] on button "Compare another policy" at bounding box center [196, 116] width 105 height 12
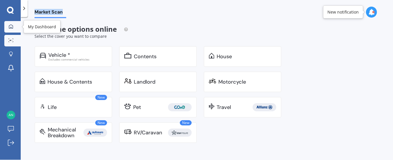
click at [10, 27] on icon at bounding box center [11, 26] width 5 height 5
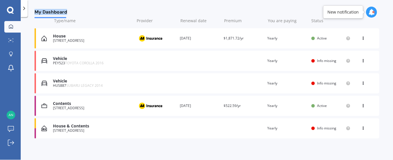
scroll to position [75, 0]
click at [319, 129] on span "Info missing" at bounding box center [326, 127] width 19 height 5
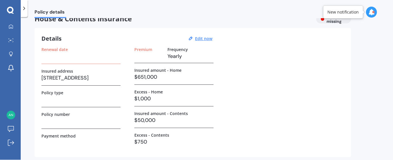
scroll to position [7, 0]
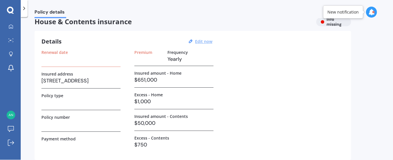
click at [206, 41] on u "Edit now" at bounding box center [203, 41] width 17 height 5
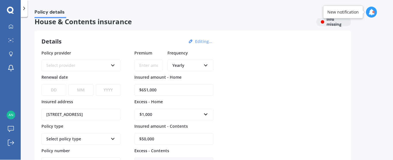
click at [102, 65] on div "Select provider" at bounding box center [77, 65] width 62 height 6
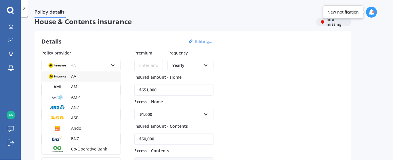
click at [82, 77] on div "AA" at bounding box center [81, 76] width 78 height 10
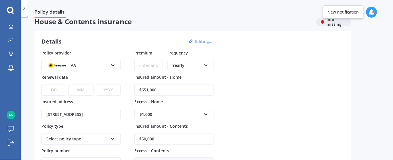
click at [57, 92] on select "DD 01 02 03 04 05 06 07 08 09 10 11 12 13 14 15 16 17 18 19 20 21 22 23 24 25 2…" at bounding box center [53, 90] width 25 height 12
click at [60, 86] on select "DD 01 02 03 04 05 06 07 08 09 10 11 12 13 14 15 16 17 18 19 20 21 22 23 24 25 2…" at bounding box center [53, 90] width 25 height 12
select select "17"
click at [41, 84] on select "DD 01 02 03 04 05 06 07 08 09 10 11 12 13 14 15 16 17 18 19 20 21 22 23 24 25 2…" at bounding box center [53, 90] width 25 height 12
click at [87, 89] on select "MM 01 02 03 04 05 06 07 08 09 10 11 12" at bounding box center [80, 90] width 25 height 12
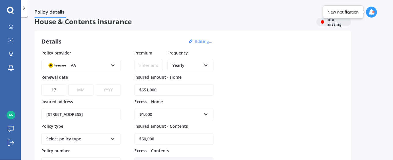
select select "03"
click at [68, 84] on select "MM 01 02 03 04 05 06 07 08 09 10 11 12" at bounding box center [80, 90] width 25 height 12
click at [104, 92] on select "YYYY 2027 2026 2025 2024 2023 2022 2021 2020 2019 2018 2017 2016 2015 2014 2013…" at bounding box center [108, 90] width 25 height 12
select select "2026"
click at [96, 84] on select "YYYY 2027 2026 2025 2024 2023 2022 2021 2020 2019 2018 2017 2016 2015 2014 2013…" at bounding box center [108, 90] width 25 height 12
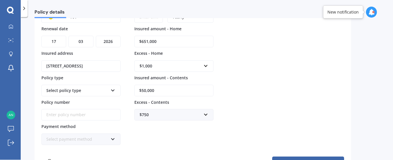
scroll to position [63, 0]
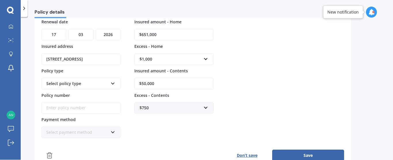
click at [83, 81] on div "Select policy type" at bounding box center [77, 83] width 62 height 6
click at [74, 93] on span "Home and Contents Insurance Package" at bounding box center [76, 95] width 59 height 9
click at [62, 108] on input "Policy number" at bounding box center [80, 108] width 79 height 12
type input "AHM025947268"
click at [97, 131] on div "Select payment method" at bounding box center [77, 132] width 62 height 6
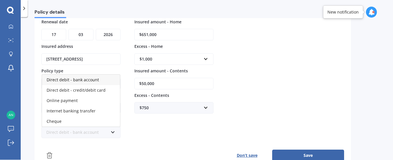
click at [81, 79] on span "Direct debit - bank account" at bounding box center [73, 79] width 52 height 5
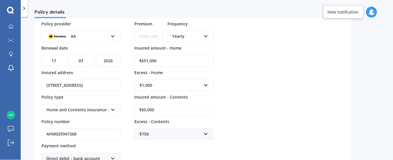
scroll to position [37, 0]
click at [141, 34] on input "Premium" at bounding box center [148, 36] width 28 height 12
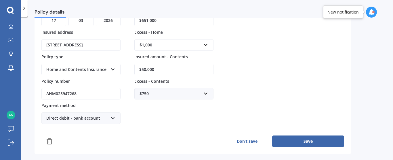
scroll to position [76, 0]
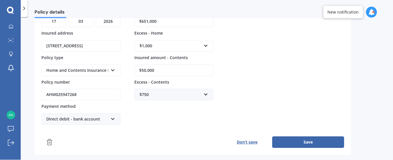
type input "$3,494.41"
click at [175, 44] on div "$1,000" at bounding box center [171, 46] width 62 height 6
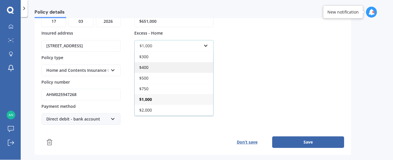
click at [151, 66] on div "$400" at bounding box center [174, 67] width 79 height 11
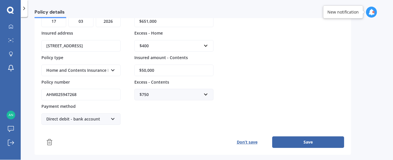
click at [146, 69] on input "$50,000" at bounding box center [173, 70] width 79 height 12
type input "$59,000"
click at [160, 92] on div "$750" at bounding box center [171, 94] width 62 height 6
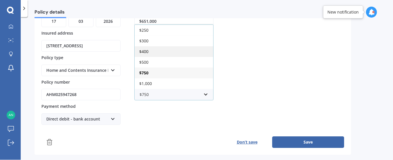
click at [148, 52] on span "$400" at bounding box center [143, 51] width 9 height 5
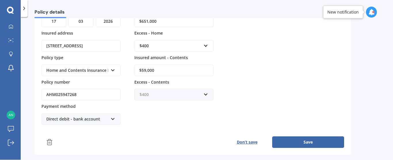
click at [205, 94] on input "text" at bounding box center [172, 94] width 74 height 11
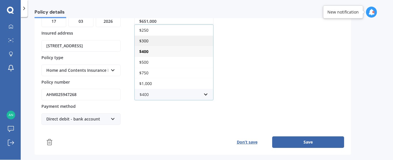
click at [147, 41] on span "$300" at bounding box center [143, 40] width 9 height 5
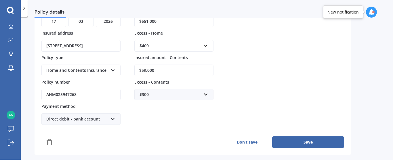
click at [316, 138] on button "Save" at bounding box center [308, 142] width 72 height 12
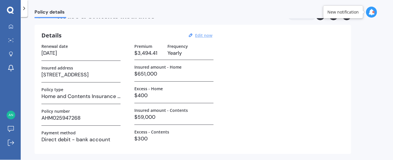
scroll to position [16, 0]
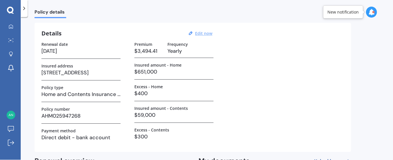
click at [204, 33] on u "Edit now" at bounding box center [203, 32] width 17 height 5
select select "17"
select select "03"
select select "2026"
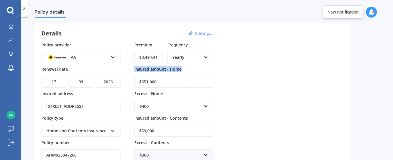
drag, startPoint x: 390, startPoint y: 49, endPoint x: 381, endPoint y: 73, distance: 25.2
click at [381, 73] on div "Policy details House & Contents insurance Active Details Editing... Policy prov…" at bounding box center [207, 89] width 372 height 142
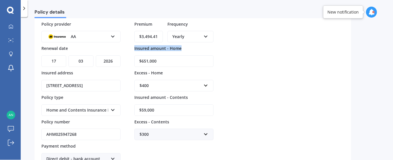
scroll to position [37, 0]
click at [145, 35] on input "$3,494.41" at bounding box center [148, 36] width 28 height 12
click at [148, 35] on input "$3,494.41" at bounding box center [148, 36] width 28 height 12
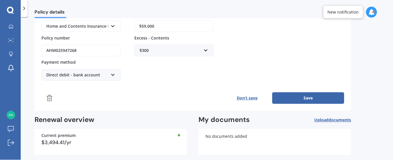
scroll to position [126, 0]
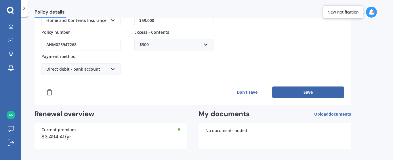
type input "$2,394.41"
click at [307, 93] on button "Save" at bounding box center [308, 92] width 72 height 12
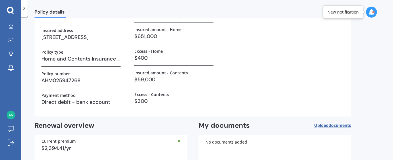
scroll to position [83, 0]
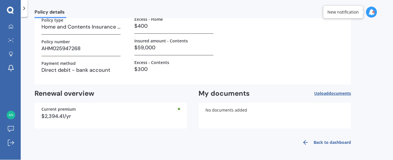
click at [320, 142] on link "Back to dashboard" at bounding box center [325, 142] width 52 height 14
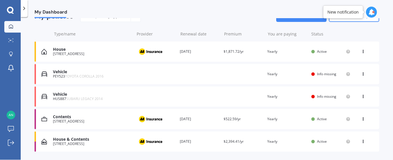
scroll to position [67, 0]
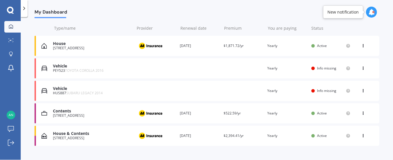
click at [361, 45] on icon at bounding box center [363, 44] width 4 height 3
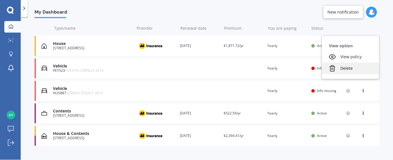
click at [345, 67] on div "Delete" at bounding box center [350, 68] width 57 height 12
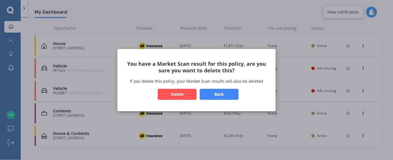
click at [180, 91] on button "Delete" at bounding box center [177, 93] width 39 height 11
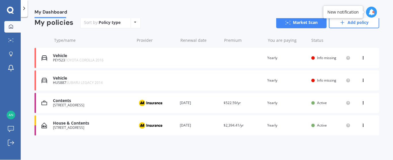
scroll to position [56, 0]
click at [360, 99] on div "Contents [STREET_ADDRESS] Provider Renewal date [DATE] Premium $522.59/yr You a…" at bounding box center [207, 103] width 345 height 20
click at [361, 101] on icon at bounding box center [363, 101] width 4 height 3
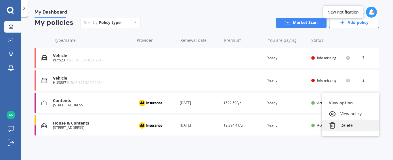
click at [339, 126] on div "Delete" at bounding box center [350, 125] width 57 height 12
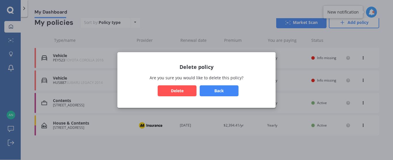
click at [184, 89] on button "Delete" at bounding box center [177, 90] width 39 height 11
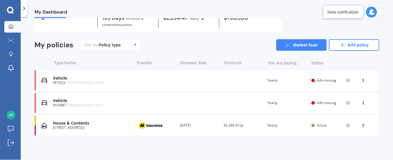
scroll to position [33, 0]
click at [361, 126] on div "View option View policy Delete" at bounding box center [363, 125] width 5 height 6
click at [297, 43] on link "Market Scan" at bounding box center [301, 45] width 50 height 12
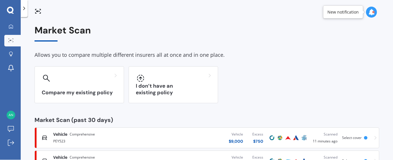
scroll to position [47, 0]
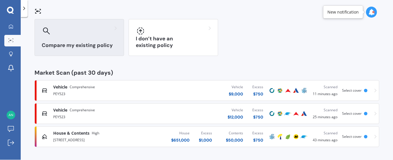
click at [86, 47] on h3 "Compare my existing policy" at bounding box center [79, 45] width 75 height 7
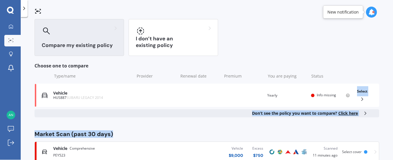
drag, startPoint x: 390, startPoint y: 95, endPoint x: 381, endPoint y: 127, distance: 32.8
click at [381, 127] on div "Market Scan Allows you to compare multiple different insurers all at once and i…" at bounding box center [207, 89] width 372 height 142
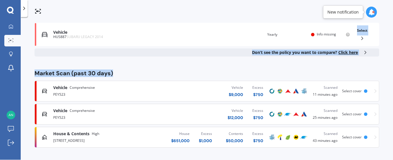
scroll to position [108, 0]
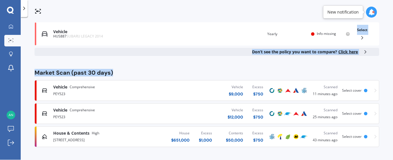
click at [350, 136] on span "Select cover" at bounding box center [352, 136] width 20 height 5
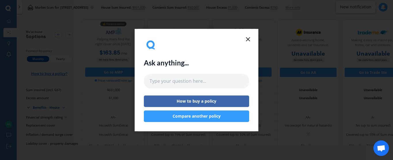
click at [198, 118] on button "Compare another policy" at bounding box center [196, 116] width 105 height 12
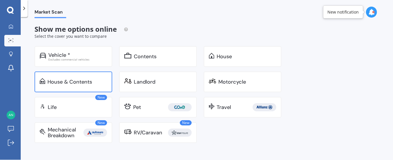
click at [67, 83] on div "House & Contents" at bounding box center [69, 82] width 45 height 6
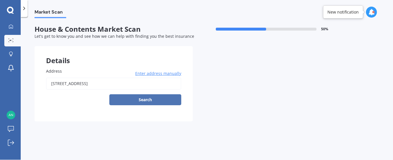
click at [145, 99] on button "Search" at bounding box center [145, 99] width 72 height 11
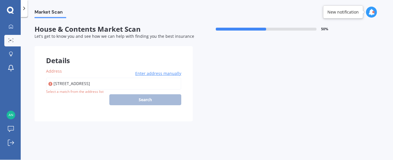
type input "[STREET_ADDRESS]"
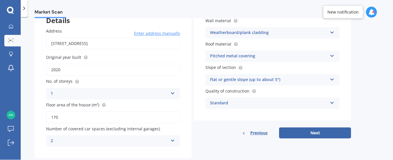
scroll to position [39, 0]
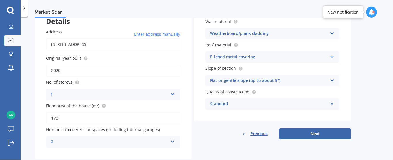
click at [65, 68] on input "2020" at bounding box center [113, 70] width 134 height 12
drag, startPoint x: 65, startPoint y: 68, endPoint x: 30, endPoint y: 71, distance: 35.2
click at [30, 71] on div "Market Scan House & Contents Market Scan 50 % Let's get to know you and see how…" at bounding box center [207, 89] width 372 height 142
type input "1931"
click at [309, 131] on button "Next" at bounding box center [315, 133] width 72 height 11
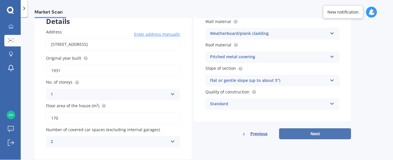
select select "23"
select select "08"
select select "1967"
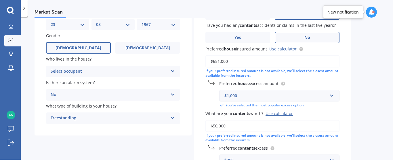
scroll to position [59, 0]
click at [117, 72] on div "Select occupant" at bounding box center [109, 71] width 117 height 7
click at [69, 81] on div "Owner" at bounding box center [112, 82] width 133 height 10
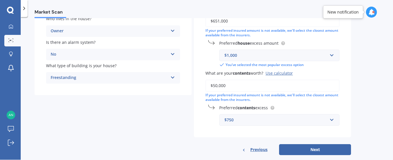
scroll to position [100, 0]
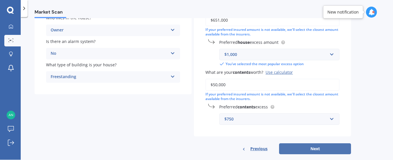
click at [315, 147] on button "Next" at bounding box center [315, 148] width 72 height 11
select select "23"
select select "08"
select select "1967"
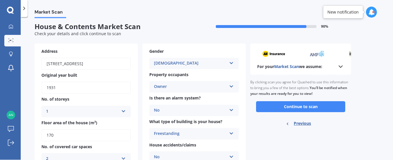
scroll to position [0, 0]
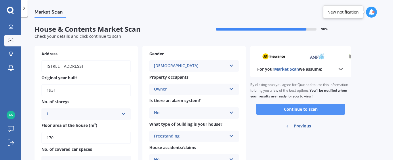
click at [299, 107] on button "Continue to scan" at bounding box center [300, 109] width 89 height 11
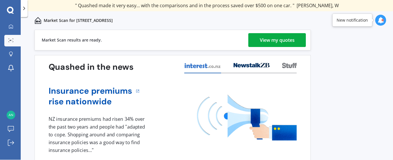
click at [272, 34] on div "View my quotes" at bounding box center [277, 40] width 35 height 14
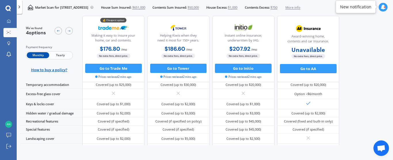
scroll to position [100, 0]
drag, startPoint x: 385, startPoint y: 60, endPoint x: 390, endPoint y: 99, distance: 39.7
click at [390, 65] on div "We've found 4 options Payment frequency Monthly Yearly How to buy a policy? 💰 C…" at bounding box center [206, 0] width 373 height 129
drag, startPoint x: 390, startPoint y: 69, endPoint x: 389, endPoint y: 109, distance: 39.7
click at [389, 65] on div "We've found 4 options Payment frequency Monthly Yearly How to buy a policy? 💰 C…" at bounding box center [206, 0] width 373 height 129
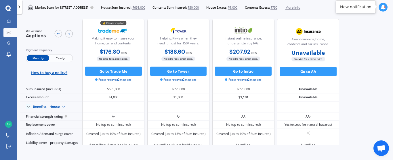
scroll to position [0, 0]
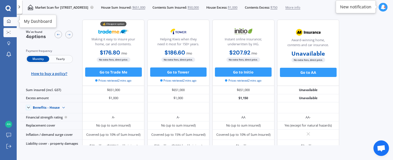
click at [9, 21] on icon at bounding box center [9, 21] width 4 height 4
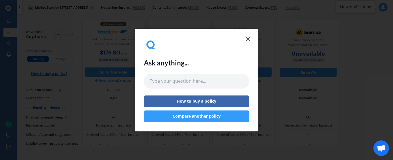
click at [247, 40] on line at bounding box center [247, 38] width 3 height 3
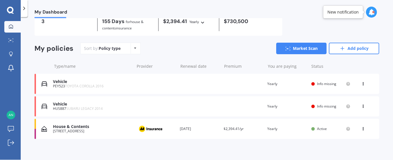
scroll to position [33, 0]
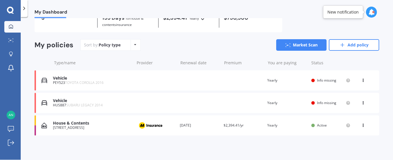
click at [362, 124] on icon at bounding box center [363, 123] width 4 height 3
click at [274, 132] on div "House & Contents [STREET_ADDRESS] Provider Renewal date [DATE] Premium $2,394.4…" at bounding box center [207, 125] width 345 height 20
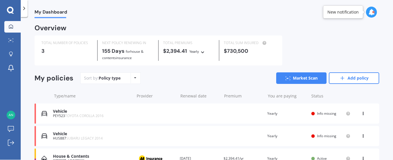
scroll to position [33, 0]
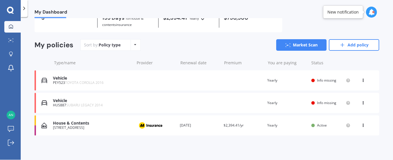
click at [361, 126] on div "View option View policy Delete" at bounding box center [363, 125] width 5 height 6
click at [91, 129] on div "[STREET_ADDRESS]" at bounding box center [92, 127] width 79 height 4
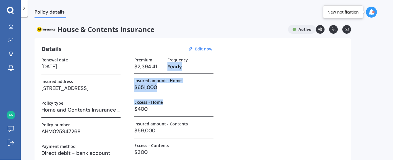
drag, startPoint x: 388, startPoint y: 59, endPoint x: 387, endPoint y: 96, distance: 37.7
click at [387, 96] on div "Policy details House & Contents insurance Active Details Edit now Renewal date …" at bounding box center [207, 89] width 372 height 142
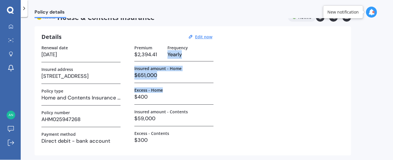
scroll to position [9, 0]
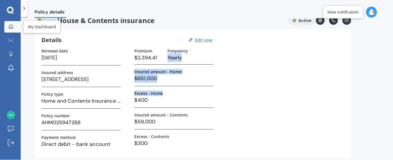
click at [9, 24] on icon at bounding box center [11, 26] width 5 height 5
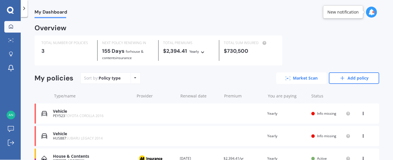
click at [288, 80] on link "Market Scan" at bounding box center [301, 78] width 50 height 12
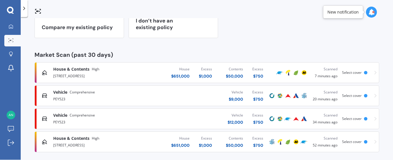
scroll to position [70, 0]
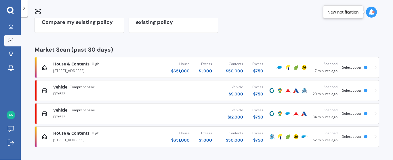
click at [293, 138] on img at bounding box center [296, 136] width 7 height 7
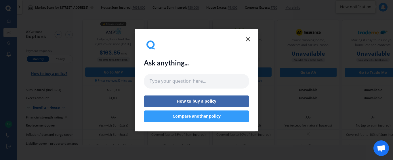
click at [248, 41] on icon at bounding box center [248, 39] width 7 height 7
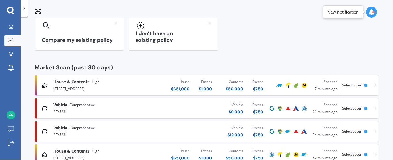
scroll to position [70, 0]
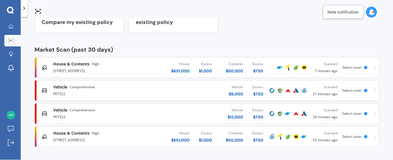
click at [371, 112] on div "Vehicle Comprehensive PEY523 Vehicle $ 12,000 Excess $ 750 Scanned 34 minutes a…" at bounding box center [206, 113] width 339 height 17
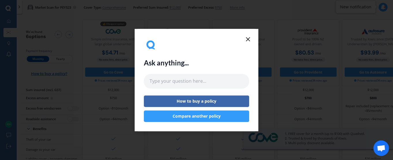
click at [247, 39] on icon at bounding box center [248, 39] width 7 height 7
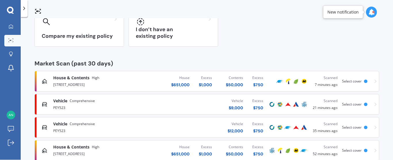
scroll to position [70, 0]
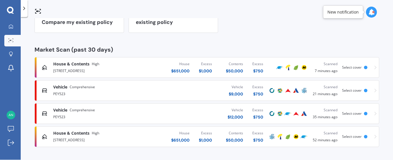
click at [373, 110] on div "Vehicle Comprehensive PEY523 Vehicle $ 12,000 Excess $ 750 Scanned 35 minutes a…" at bounding box center [206, 113] width 339 height 17
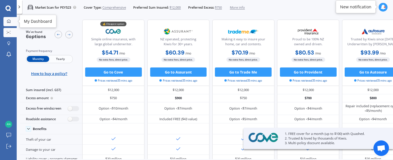
click at [7, 20] on icon at bounding box center [9, 21] width 4 height 4
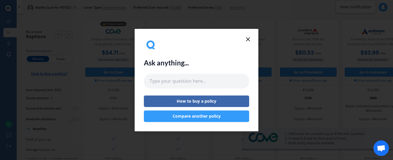
click at [249, 39] on icon at bounding box center [248, 39] width 7 height 7
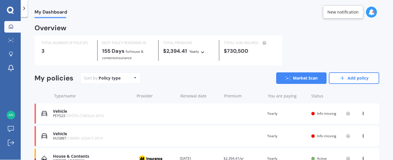
scroll to position [33, 0]
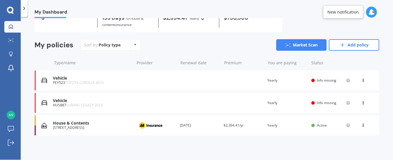
click at [361, 79] on icon at bounding box center [363, 78] width 4 height 3
click at [91, 82] on span "TOYOTA COROLLA 2016" at bounding box center [84, 82] width 39 height 5
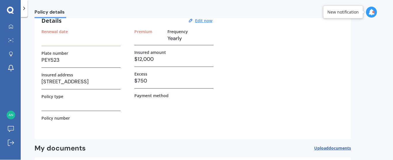
scroll to position [23, 0]
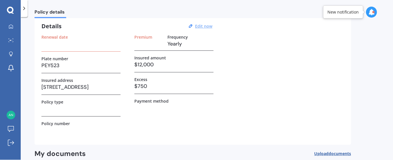
click at [202, 27] on u "Edit now" at bounding box center [203, 25] width 17 height 5
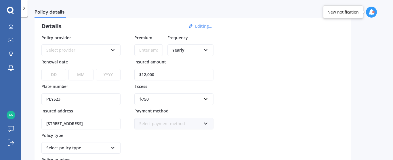
drag, startPoint x: 165, startPoint y: 73, endPoint x: 129, endPoint y: 75, distance: 36.0
click at [129, 75] on div "Policy provider Select provider AA AMI AMP ANZ ASB [PERSON_NAME] Ando Assurant …" at bounding box center [192, 107] width 303 height 144
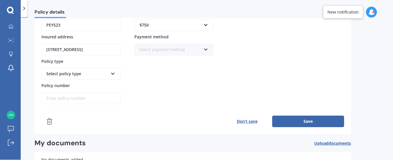
scroll to position [100, 0]
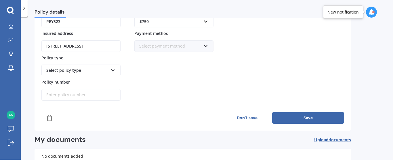
type input "$8,900"
click at [301, 117] on button "Save" at bounding box center [308, 118] width 72 height 12
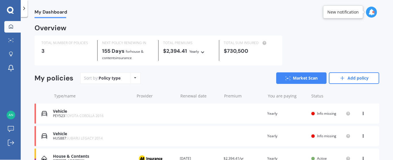
click at [50, 109] on div "Vehicle PEY523 TOYOTA COROLLA 2016 Renewal date Premium You are paying Yearly S…" at bounding box center [207, 113] width 345 height 20
click at [302, 76] on link "Market Scan" at bounding box center [301, 78] width 50 height 12
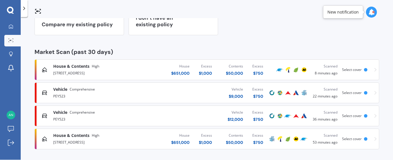
scroll to position [70, 0]
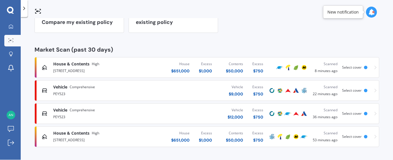
click at [81, 86] on span "Comprehensive" at bounding box center [82, 87] width 25 height 6
